Goal: Information Seeking & Learning: Learn about a topic

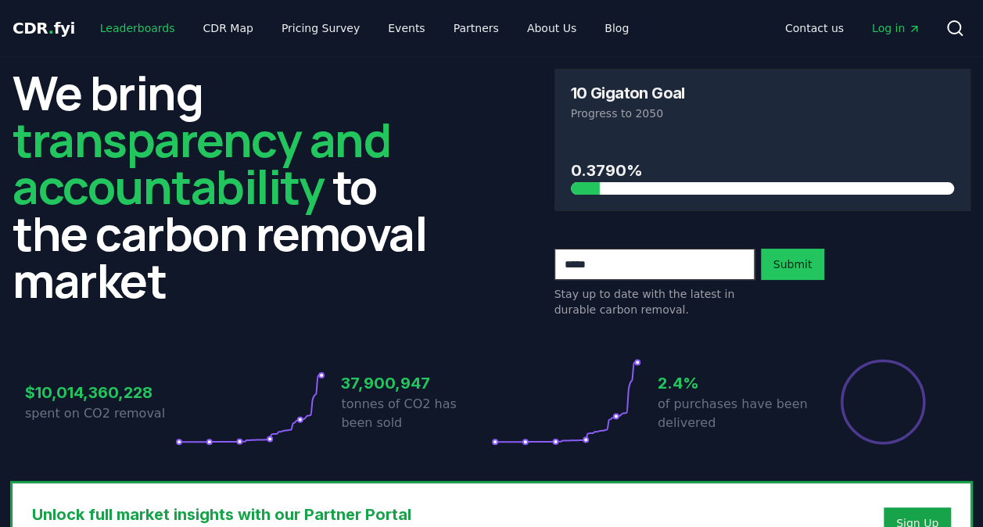
click at [141, 22] on link "Leaderboards" at bounding box center [138, 28] width 100 height 28
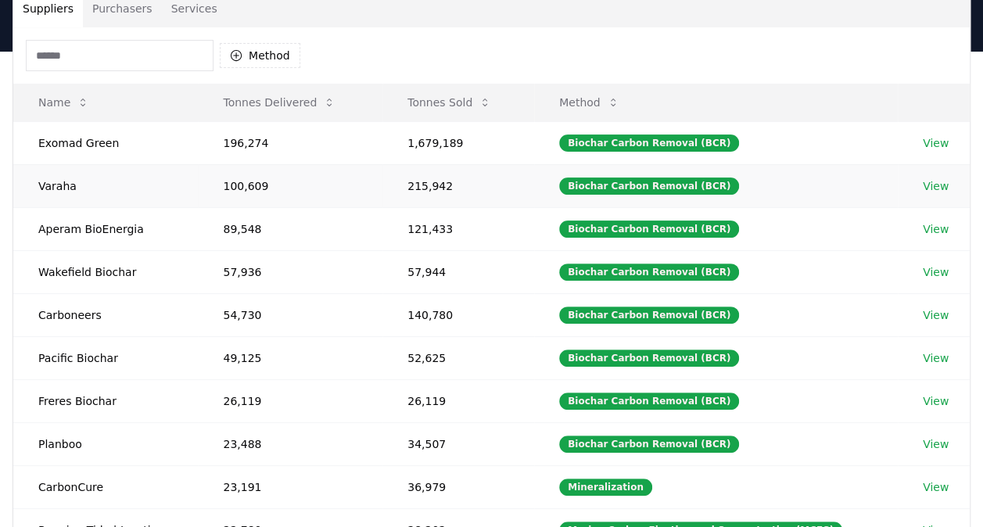
scroll to position [22, 0]
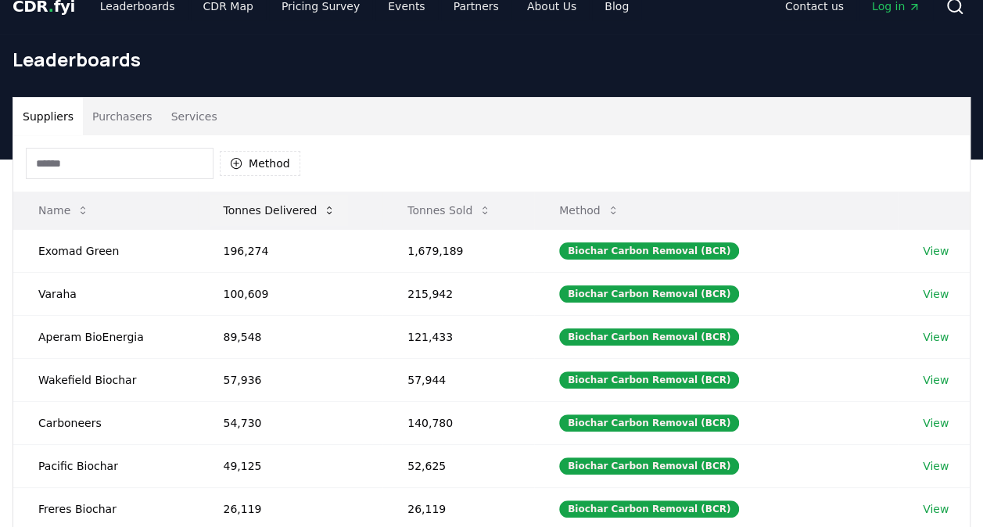
click at [288, 217] on button "Tonnes Delivered" at bounding box center [279, 210] width 138 height 31
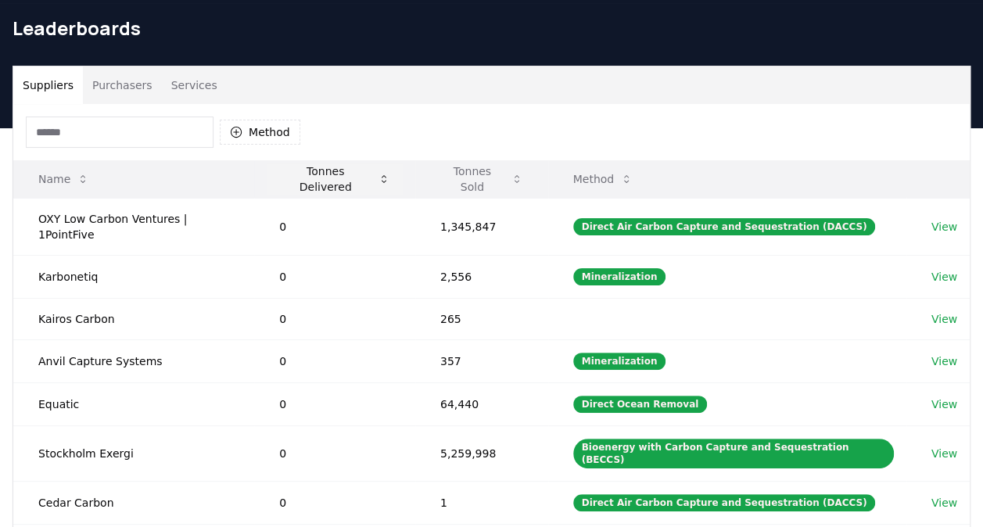
click at [327, 177] on button "Tonnes Delivered" at bounding box center [335, 178] width 136 height 31
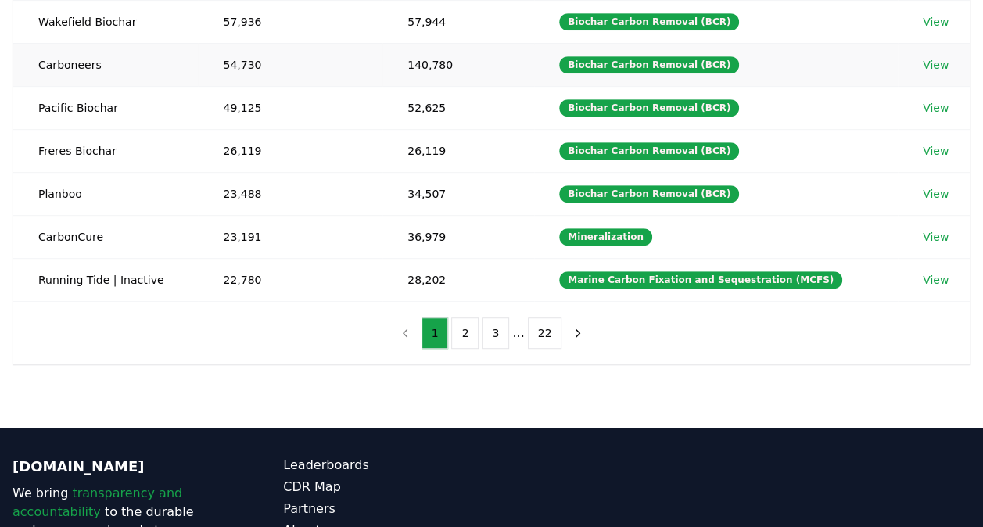
scroll to position [385, 0]
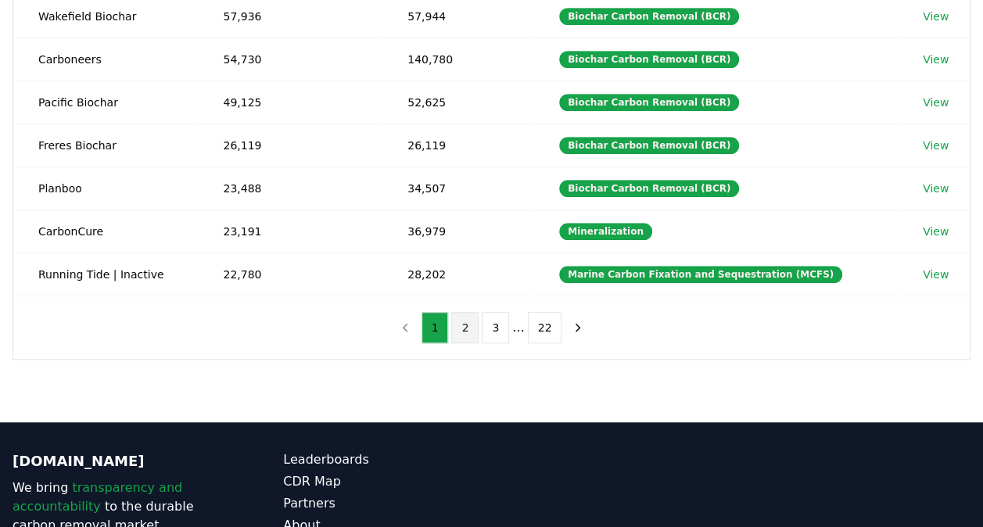
click at [467, 333] on button "2" at bounding box center [464, 327] width 27 height 31
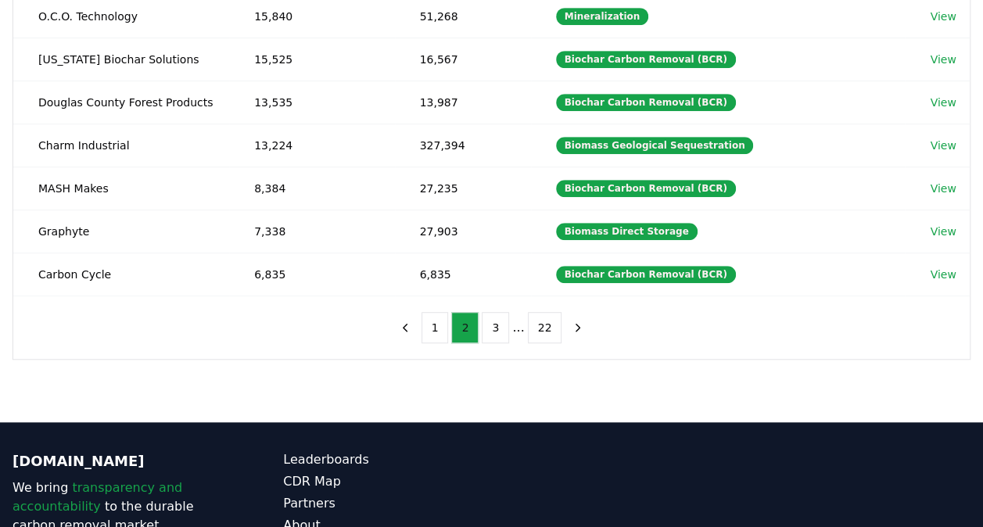
click at [468, 327] on button "2" at bounding box center [464, 327] width 27 height 31
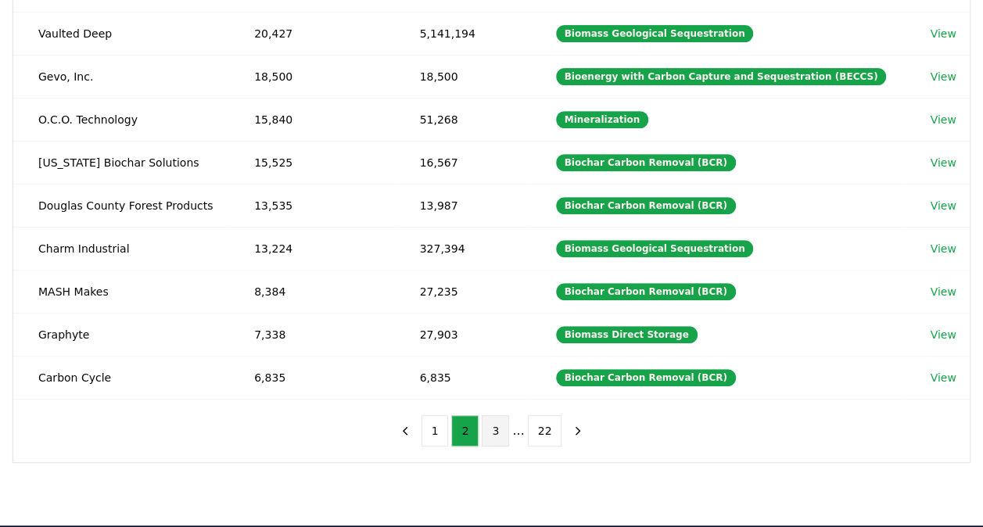
scroll to position [286, 0]
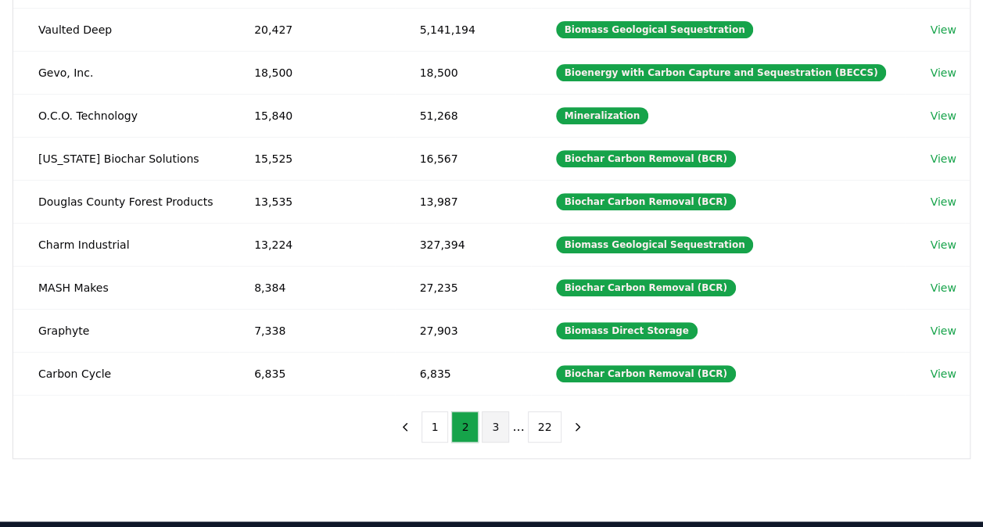
click at [499, 411] on button "3" at bounding box center [494, 426] width 27 height 31
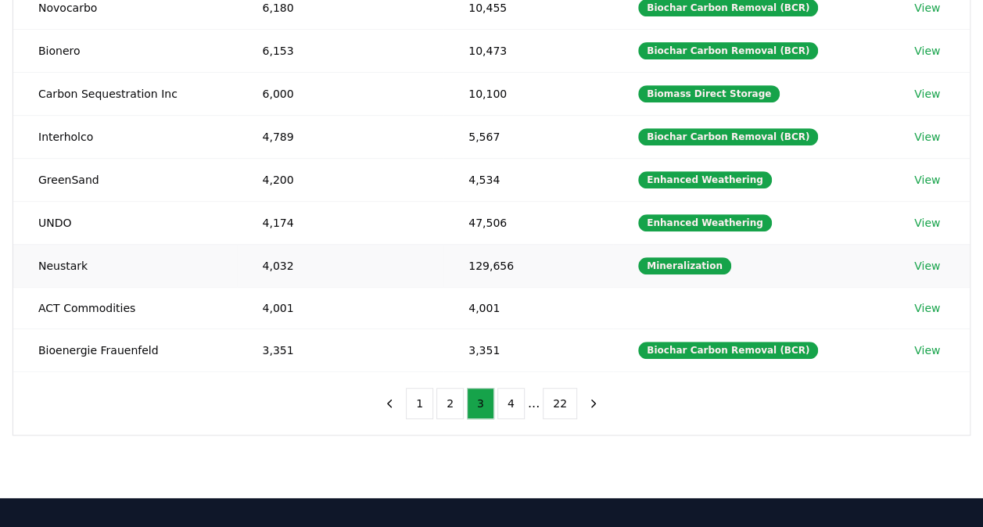
scroll to position [297, 0]
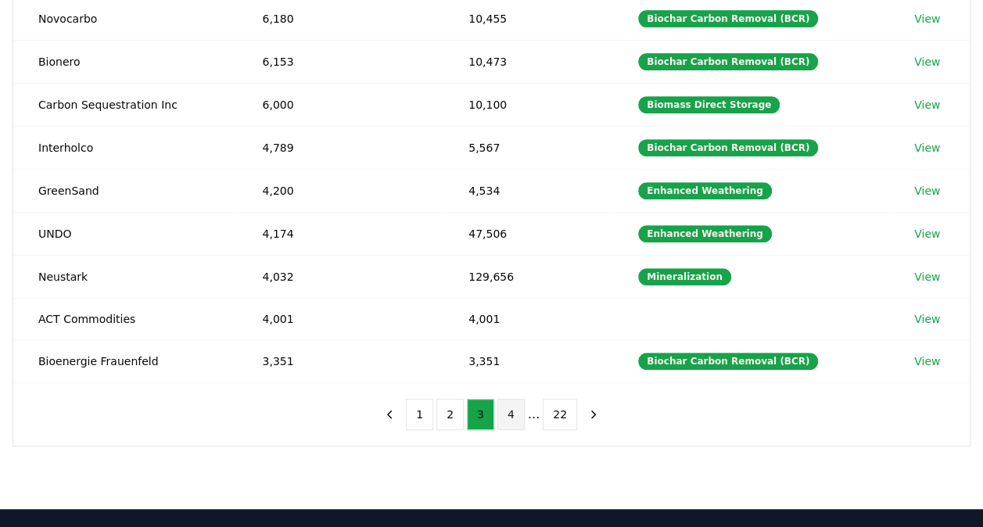
click at [514, 406] on button "4" at bounding box center [510, 414] width 27 height 31
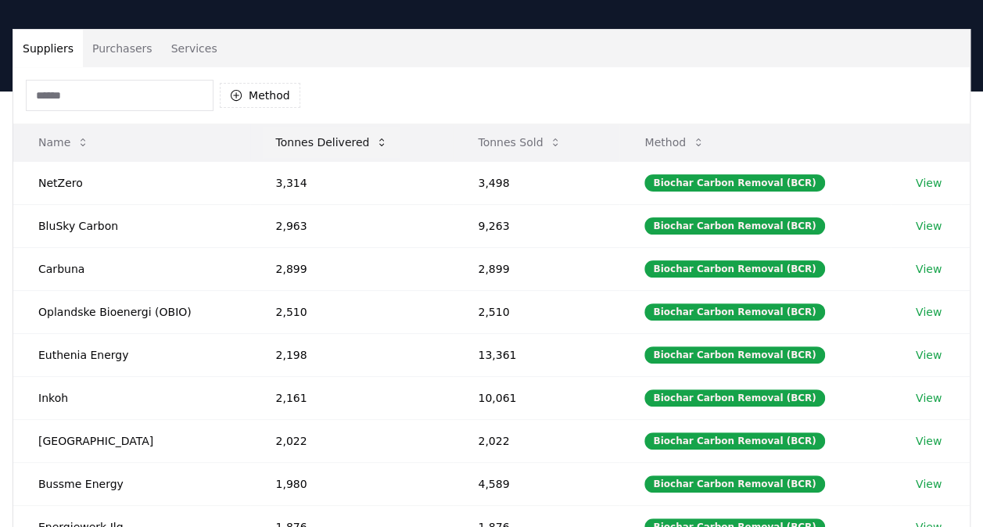
scroll to position [89, 0]
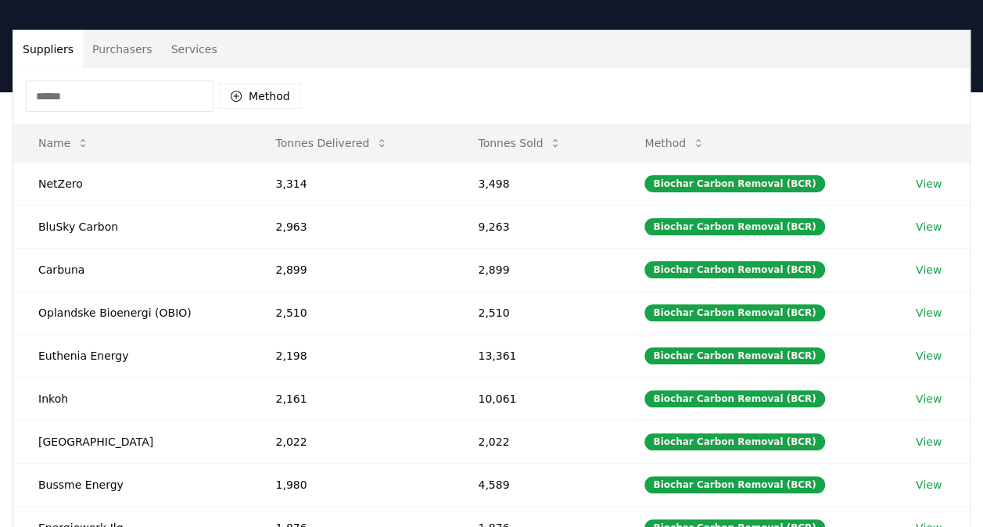
click at [142, 103] on input at bounding box center [120, 96] width 188 height 31
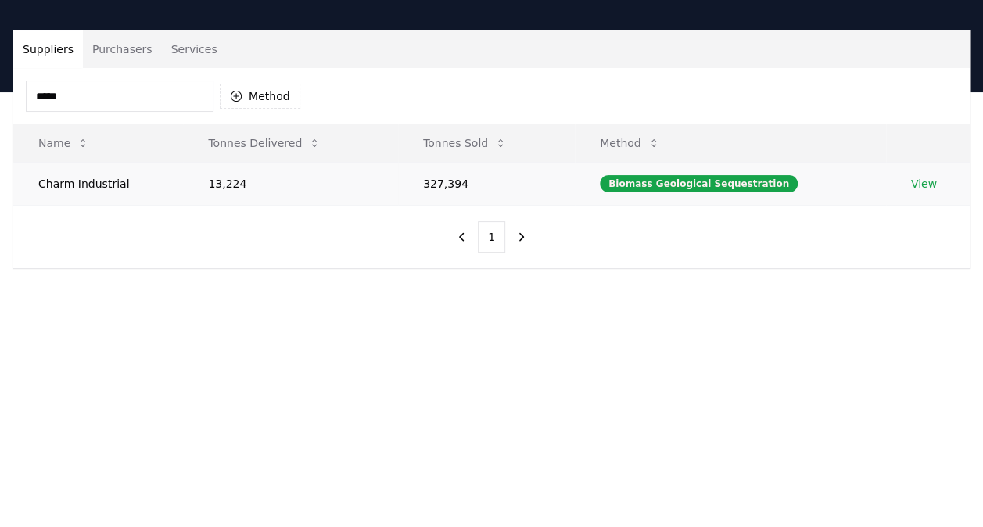
type input "*****"
click at [228, 185] on td "13,224" at bounding box center [290, 183] width 215 height 43
click at [915, 181] on link "View" at bounding box center [924, 184] width 26 height 16
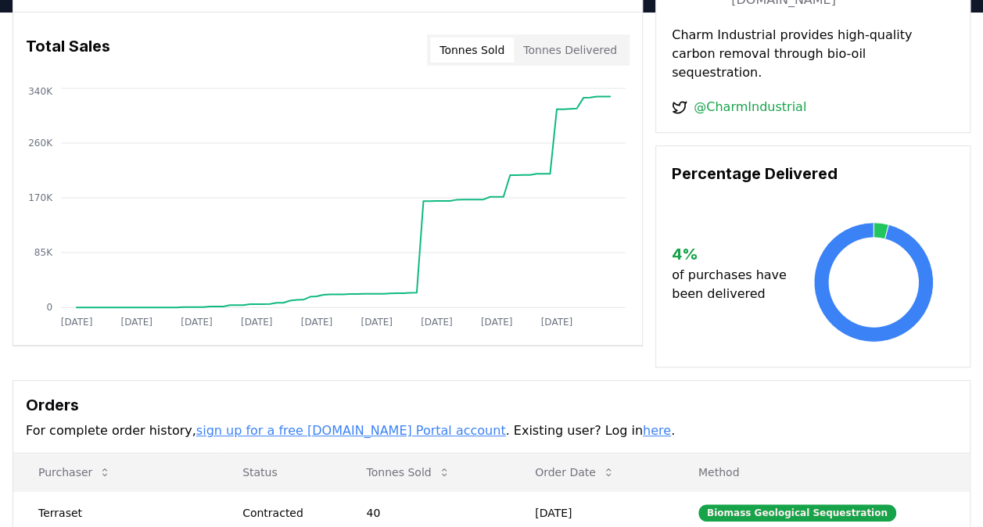
scroll to position [265, 0]
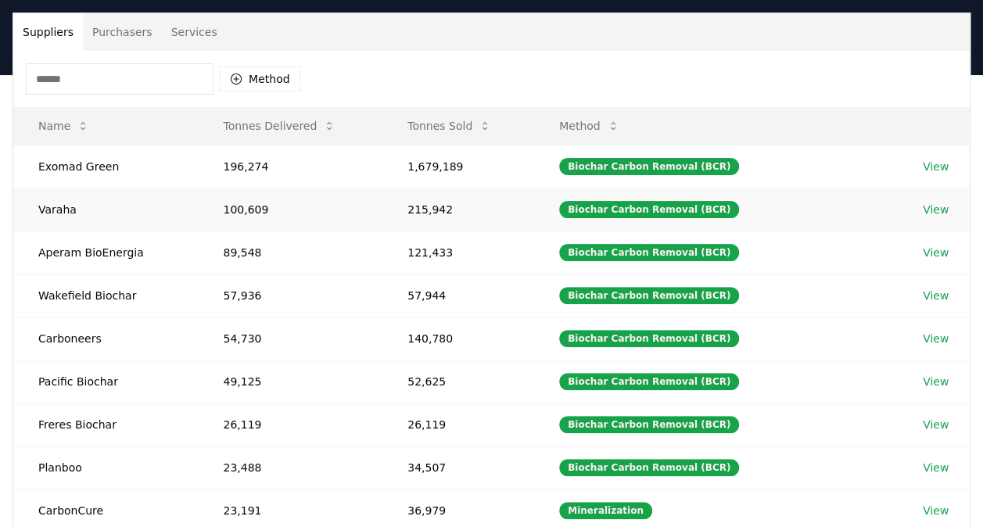
scroll to position [107, 0]
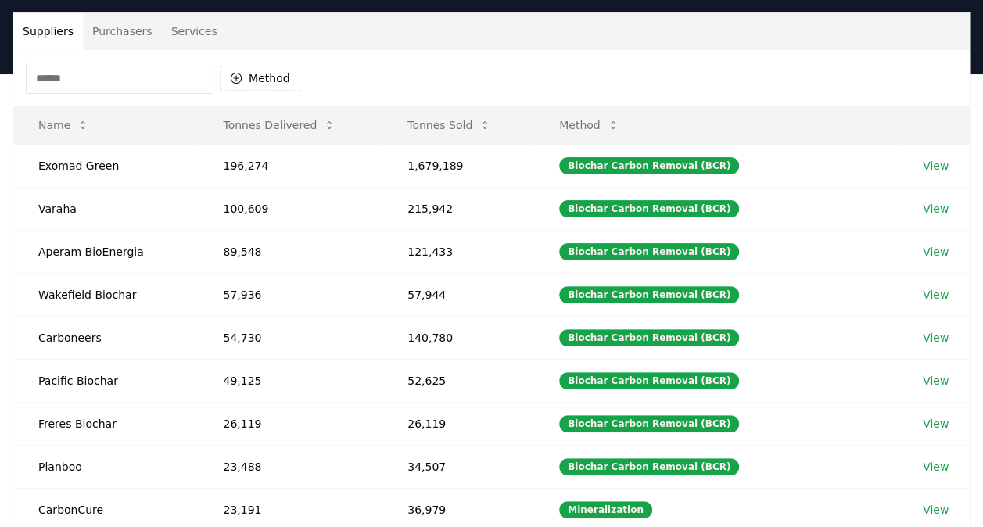
click at [141, 78] on input at bounding box center [120, 78] width 188 height 31
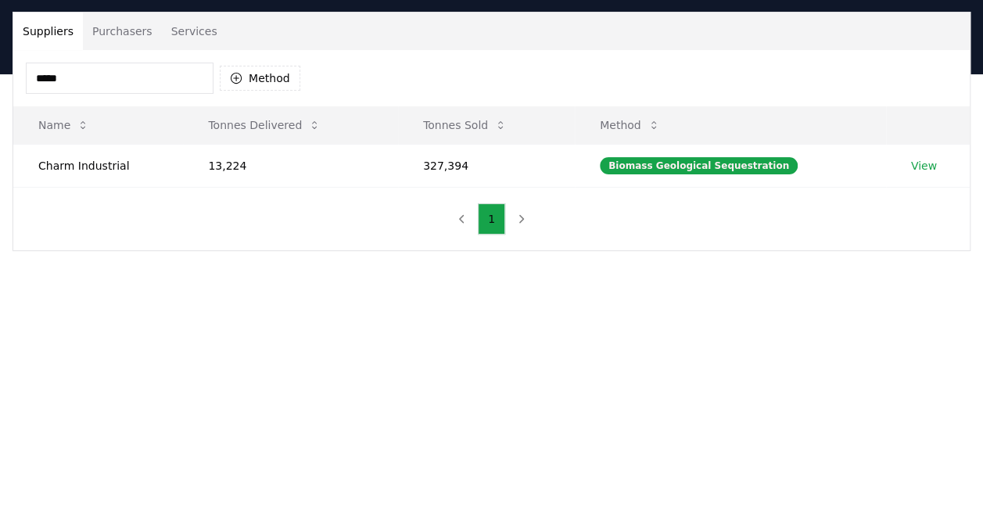
type input "*****"
